Goal: Information Seeking & Learning: Learn about a topic

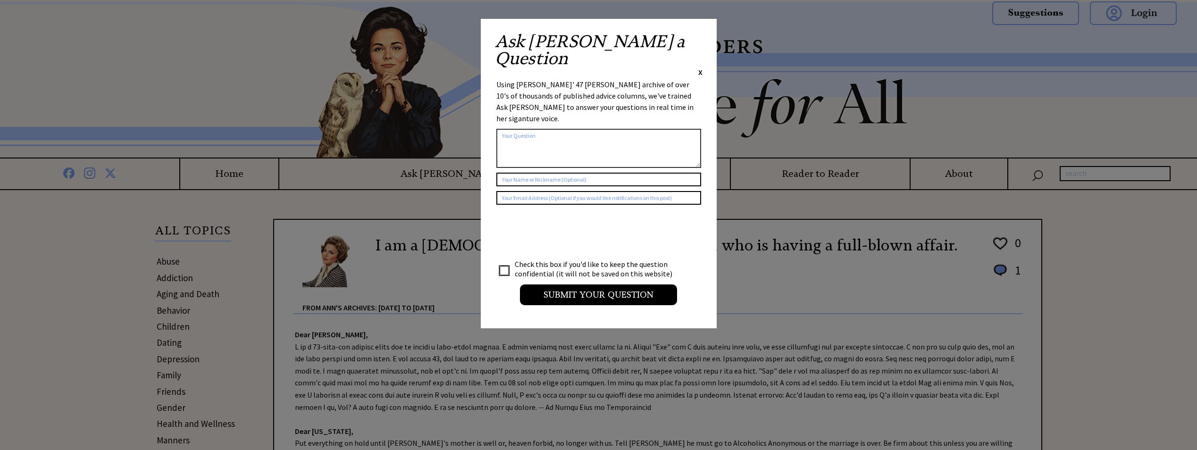
click at [699, 67] on span "X" at bounding box center [700, 71] width 4 height 9
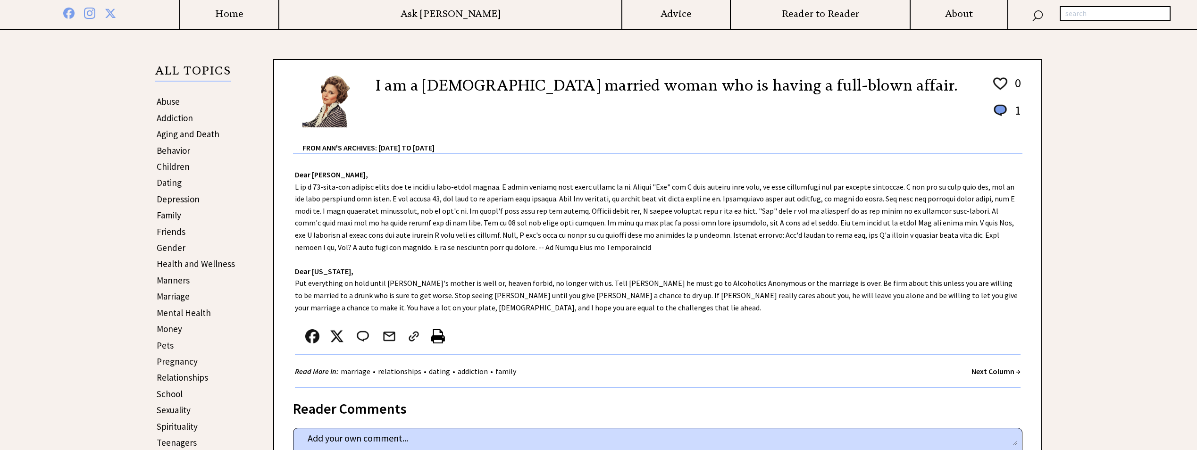
scroll to position [141, 0]
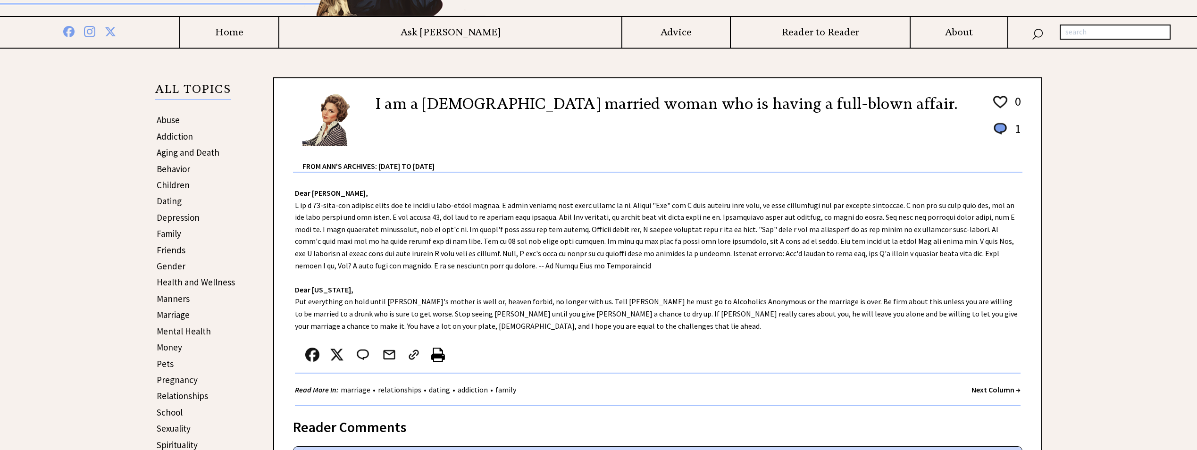
click at [176, 300] on link "Manners" at bounding box center [173, 298] width 33 height 11
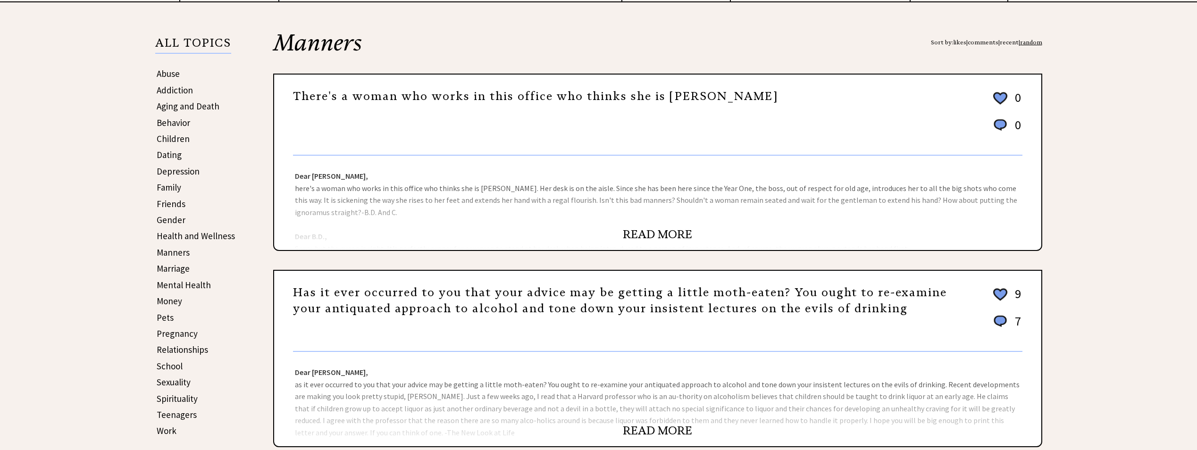
scroll to position [236, 0]
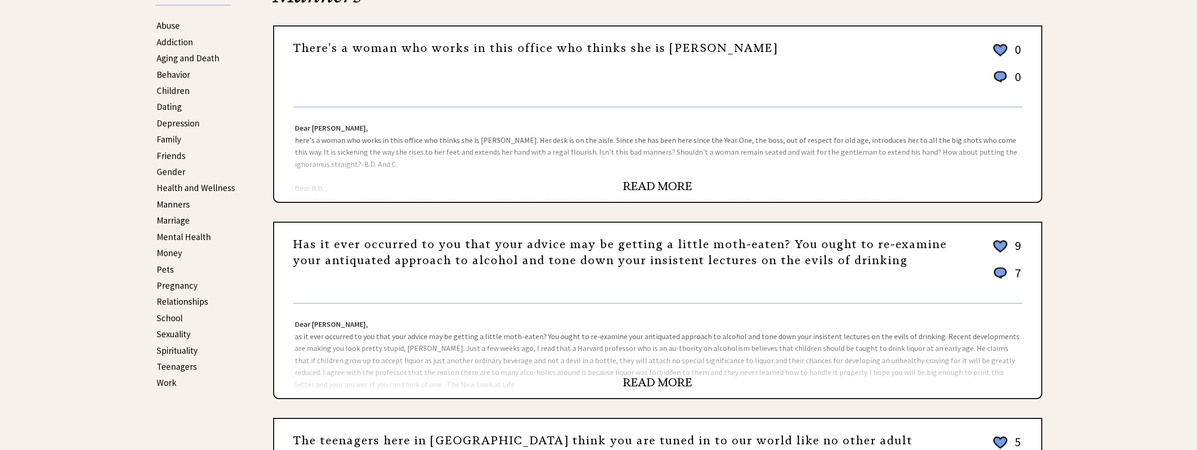
click at [630, 189] on link "READ MORE" at bounding box center [657, 186] width 69 height 14
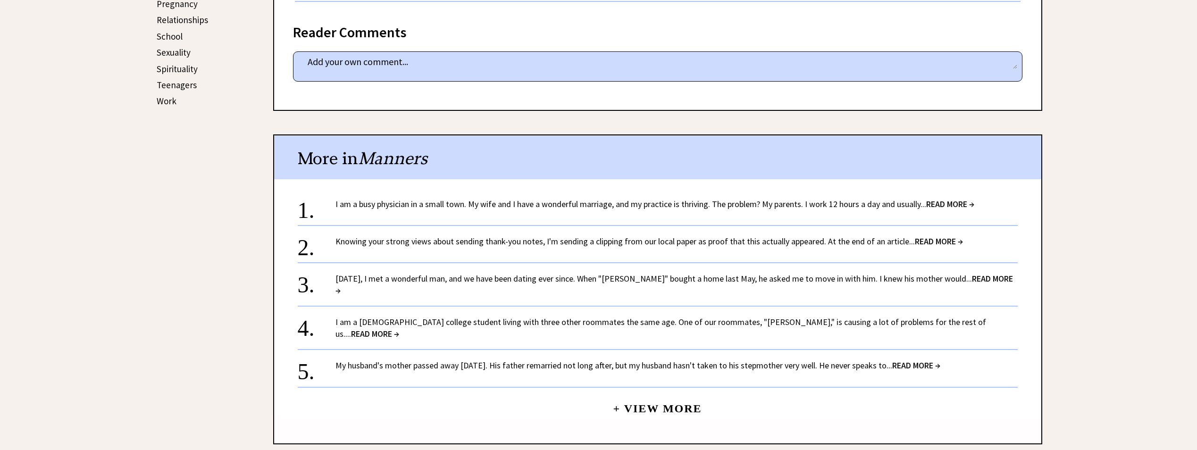
scroll to position [519, 0]
click at [952, 238] on span "READ MORE →" at bounding box center [938, 239] width 48 height 11
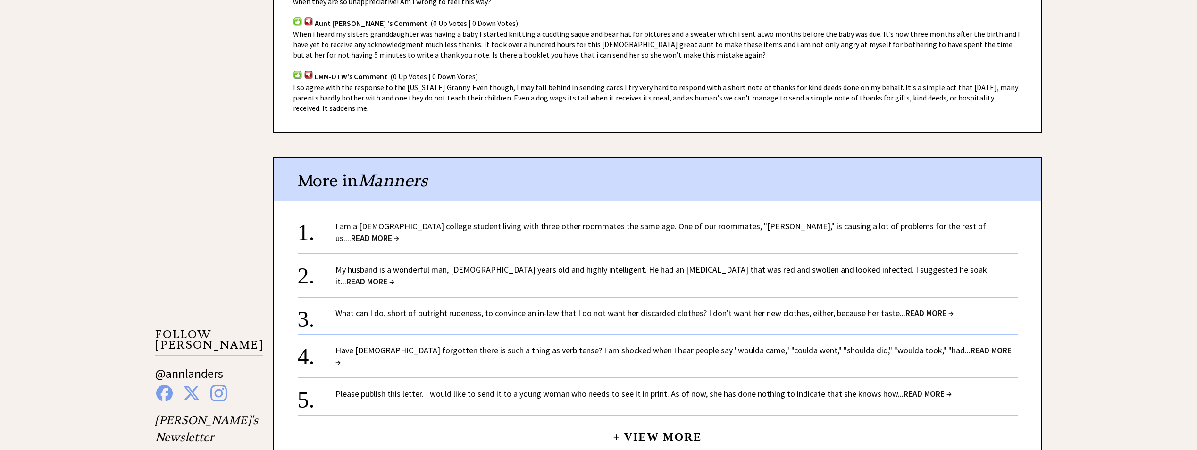
scroll to position [707, 0]
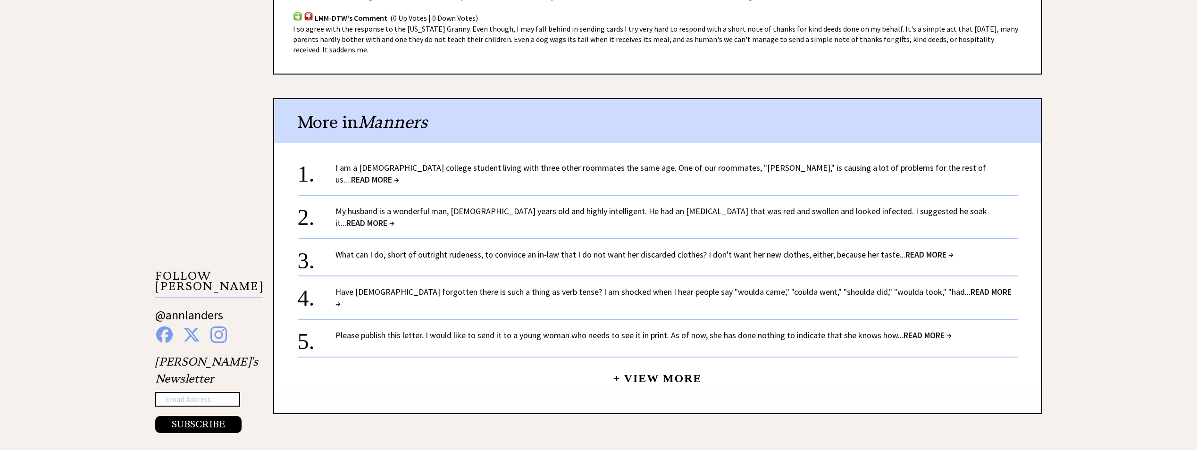
click at [399, 174] on span "READ MORE →" at bounding box center [375, 179] width 48 height 11
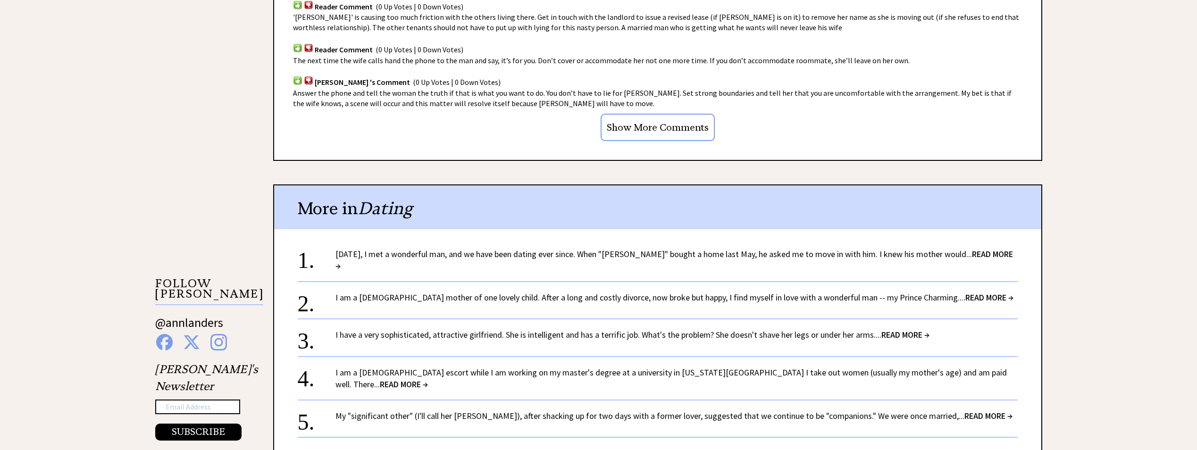
scroll to position [755, 0]
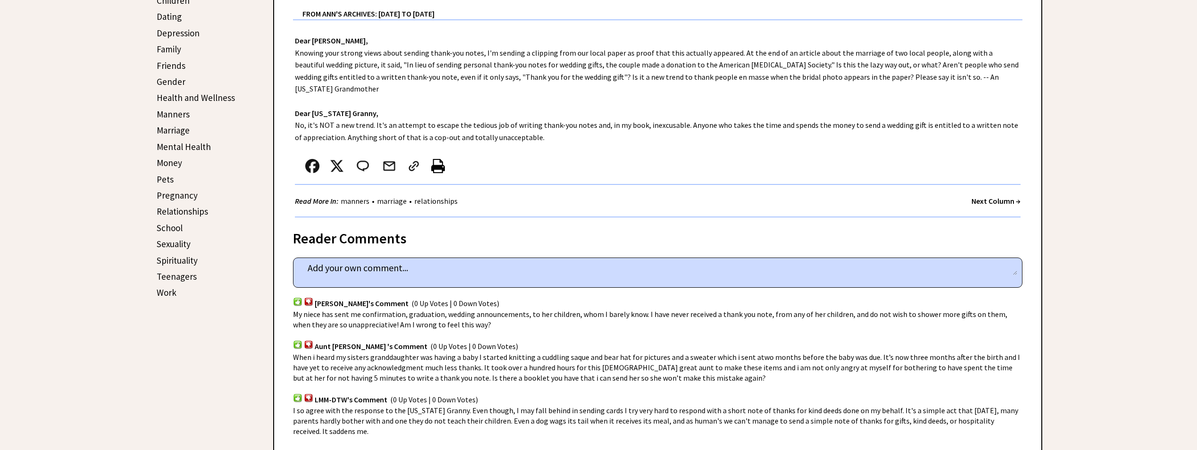
scroll to position [330, 0]
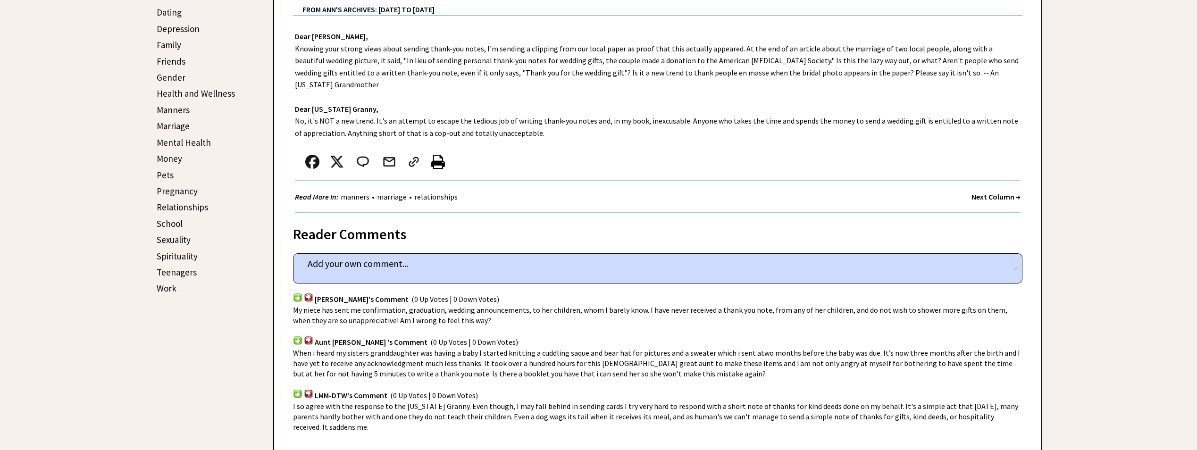
click at [194, 207] on link "Relationships" at bounding box center [182, 206] width 51 height 11
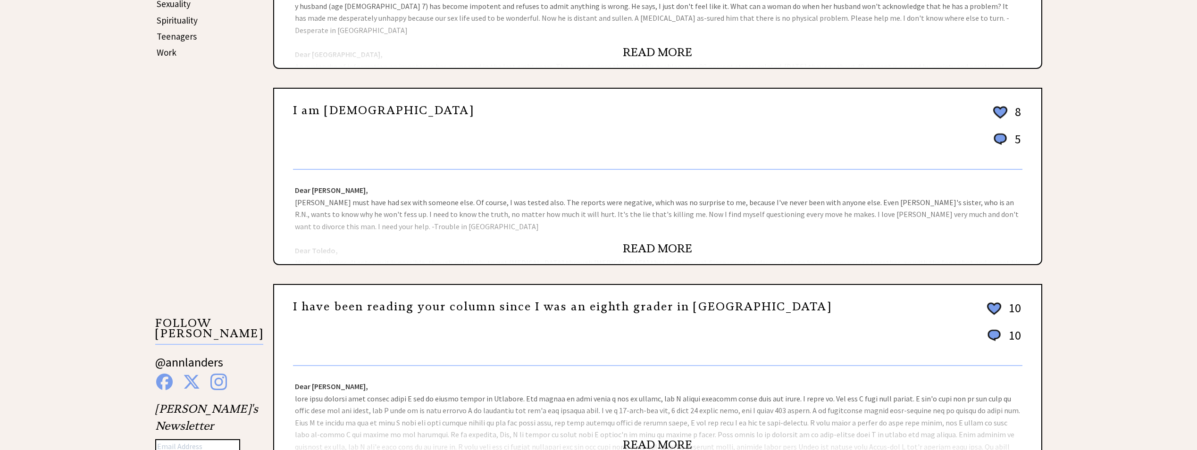
scroll to position [613, 0]
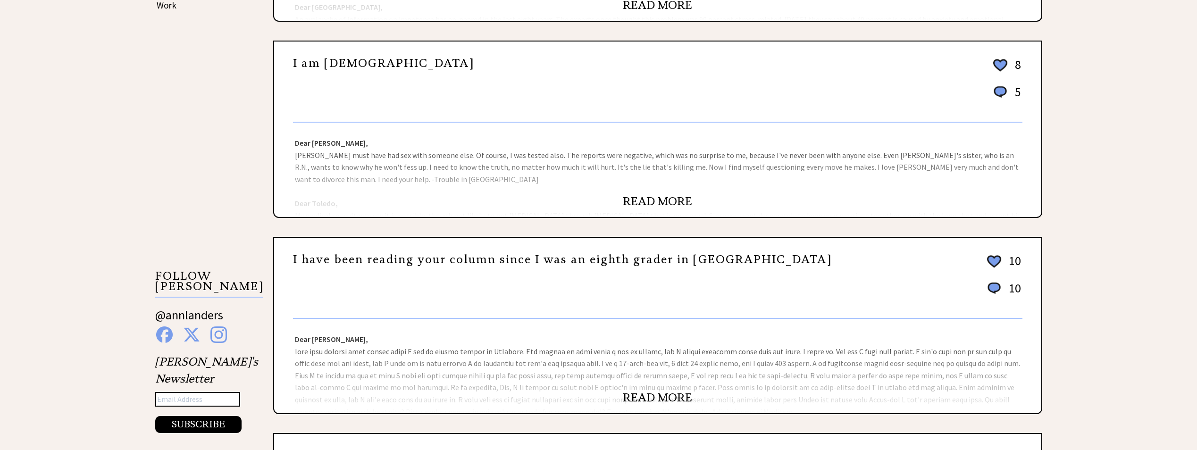
click at [655, 202] on link "READ MORE" at bounding box center [657, 201] width 69 height 14
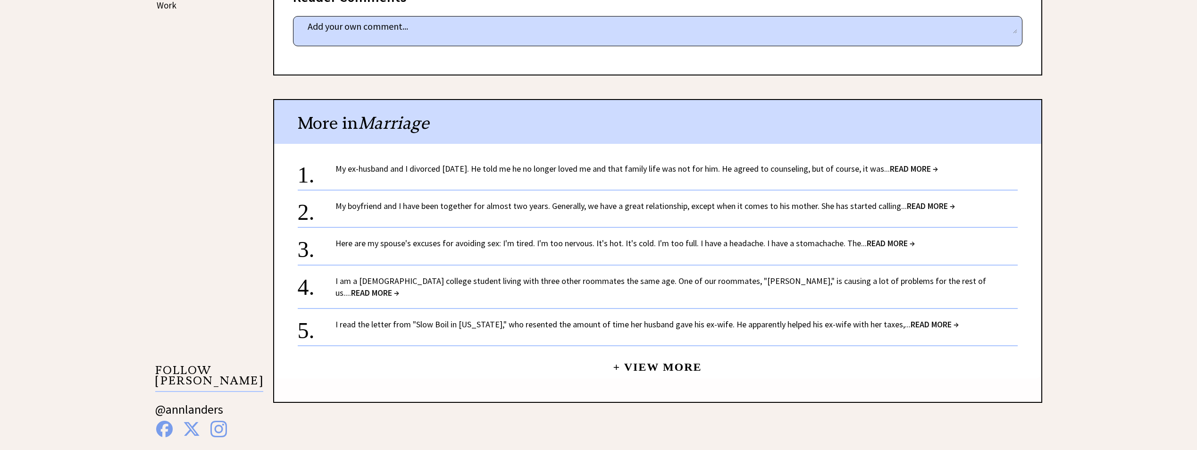
scroll to position [141, 0]
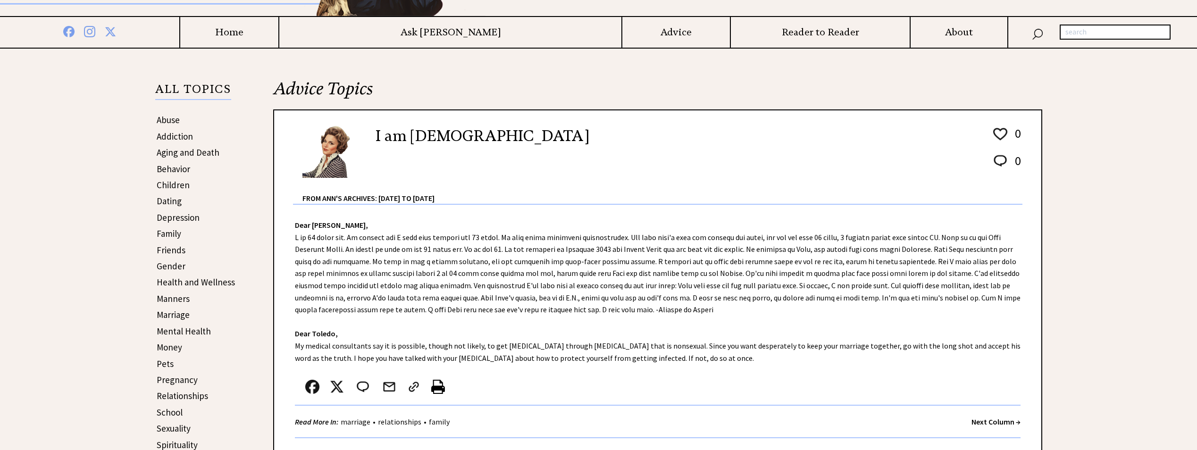
click at [175, 169] on link "Behavior" at bounding box center [173, 168] width 33 height 11
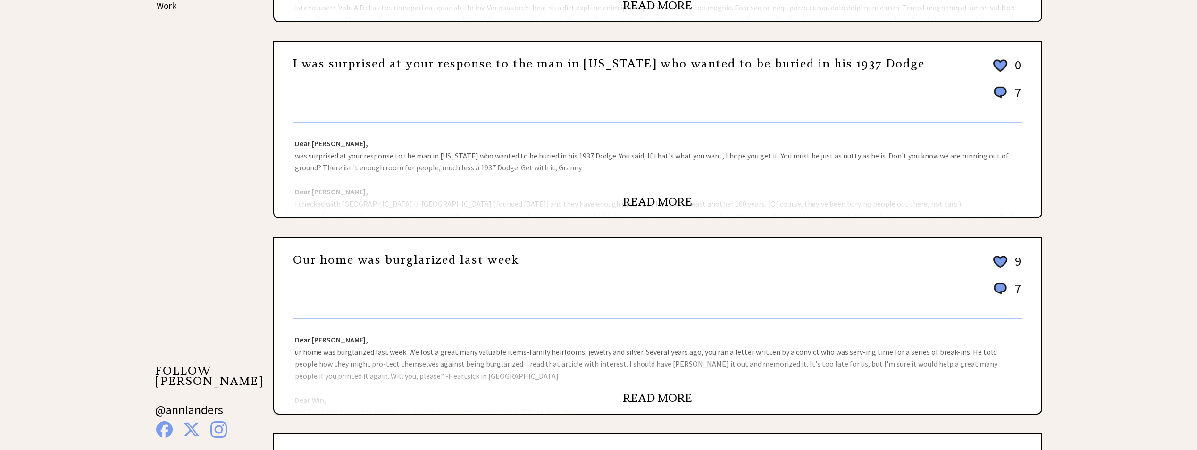
scroll to position [613, 0]
click at [663, 199] on link "READ MORE" at bounding box center [657, 201] width 69 height 14
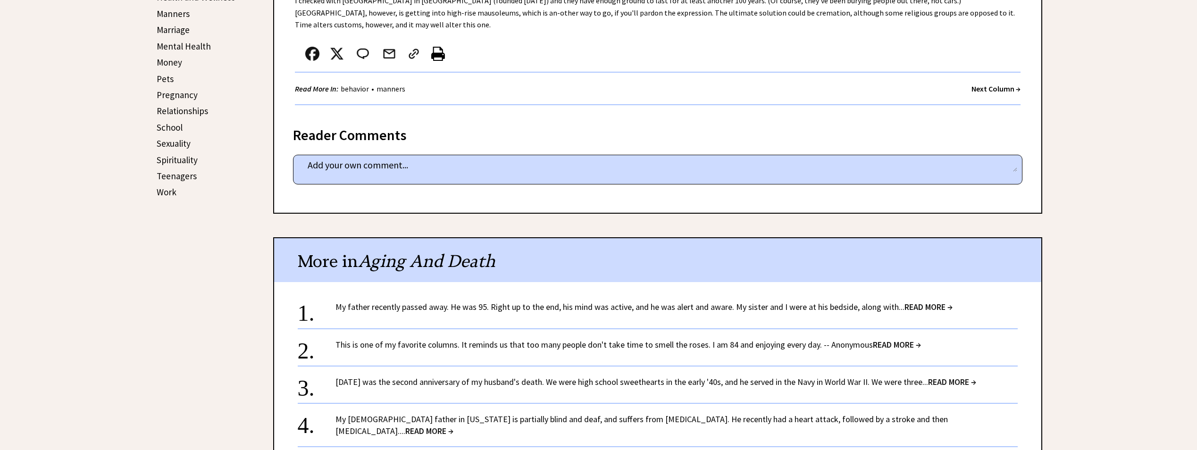
scroll to position [519, 0]
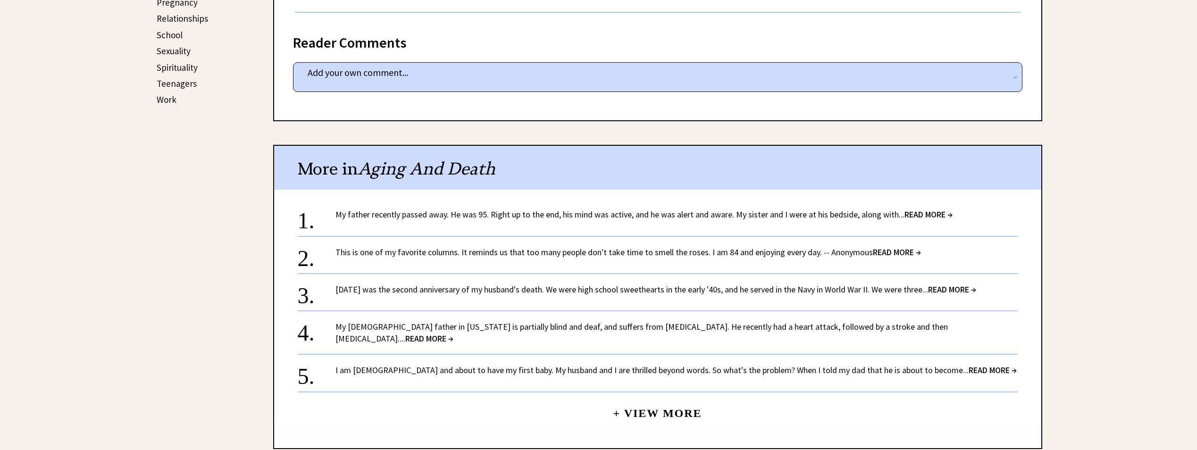
click at [968, 365] on span "READ MORE →" at bounding box center [992, 370] width 48 height 11
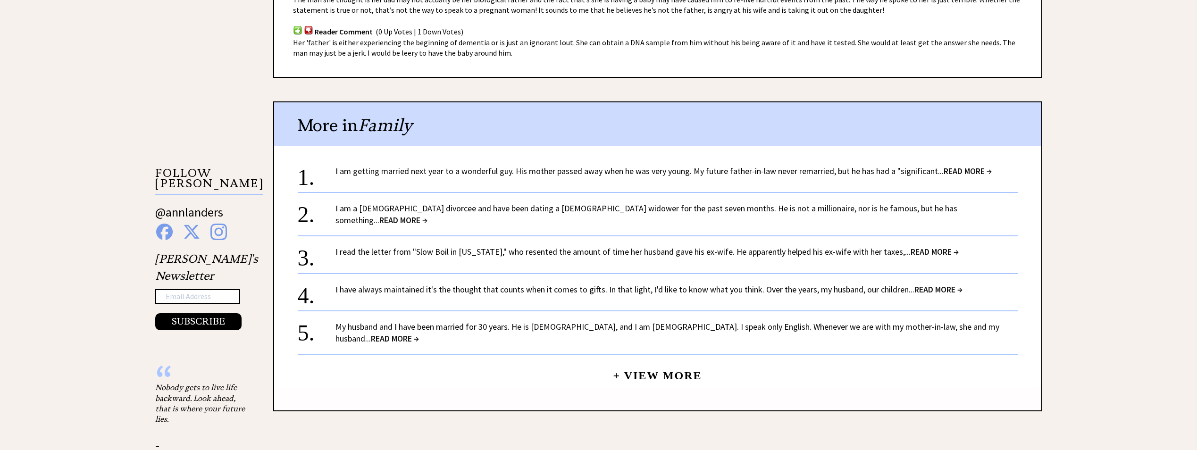
scroll to position [755, 0]
